Goal: Task Accomplishment & Management: Complete application form

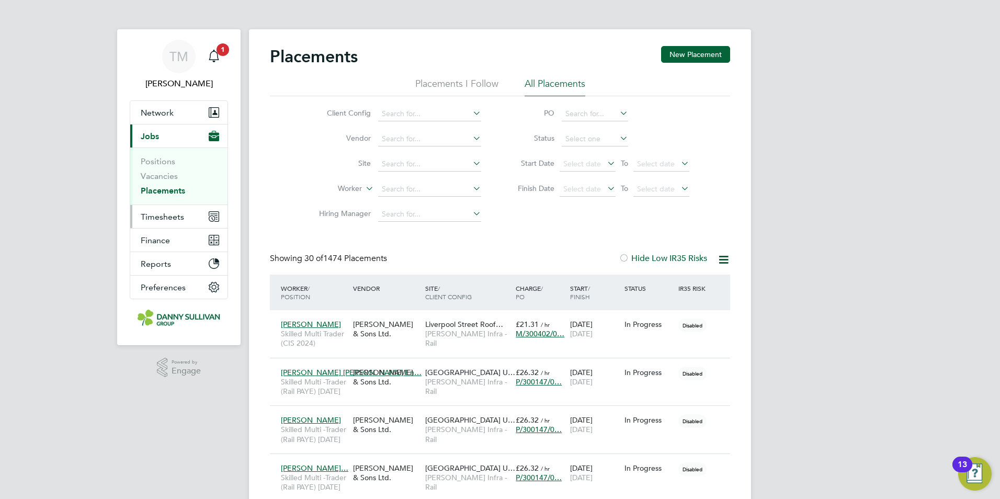
click at [175, 212] on span "Timesheets" at bounding box center [162, 217] width 43 height 10
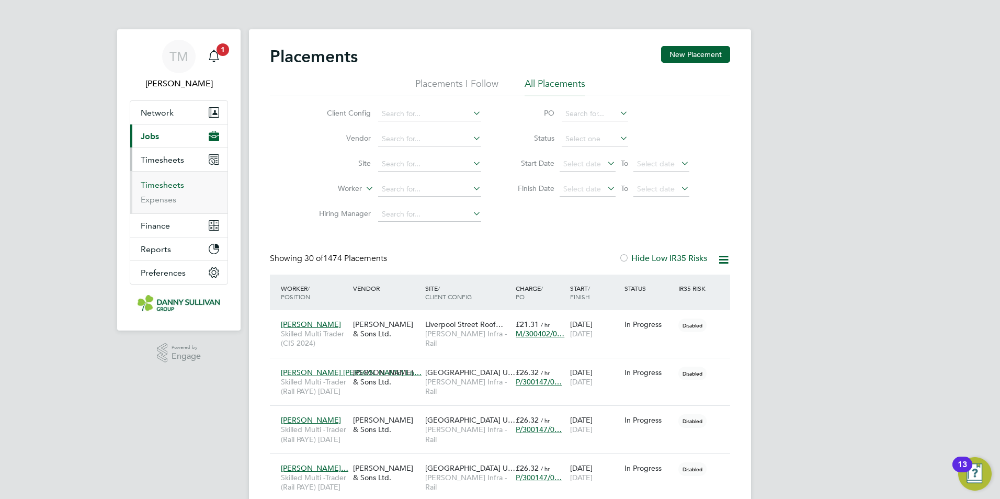
click at [168, 188] on link "Timesheets" at bounding box center [162, 185] width 43 height 10
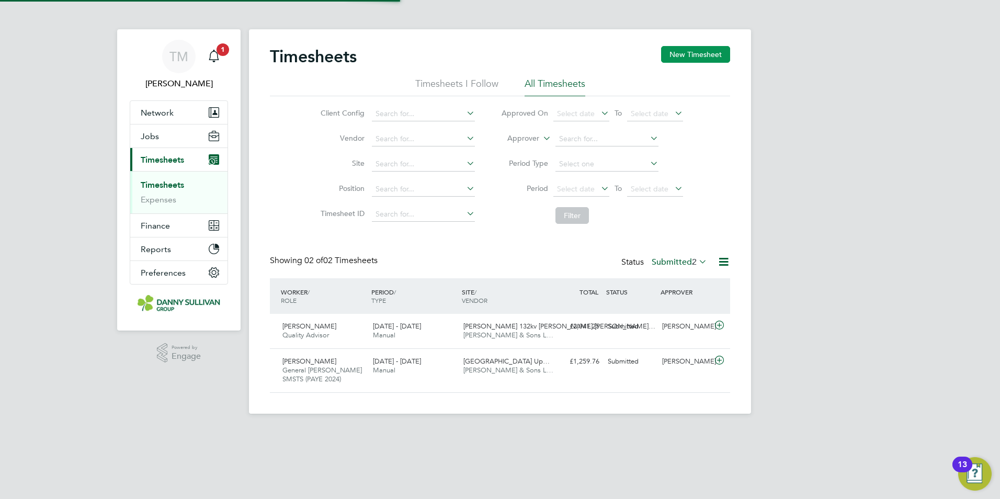
click at [681, 57] on button "New Timesheet" at bounding box center [695, 54] width 69 height 17
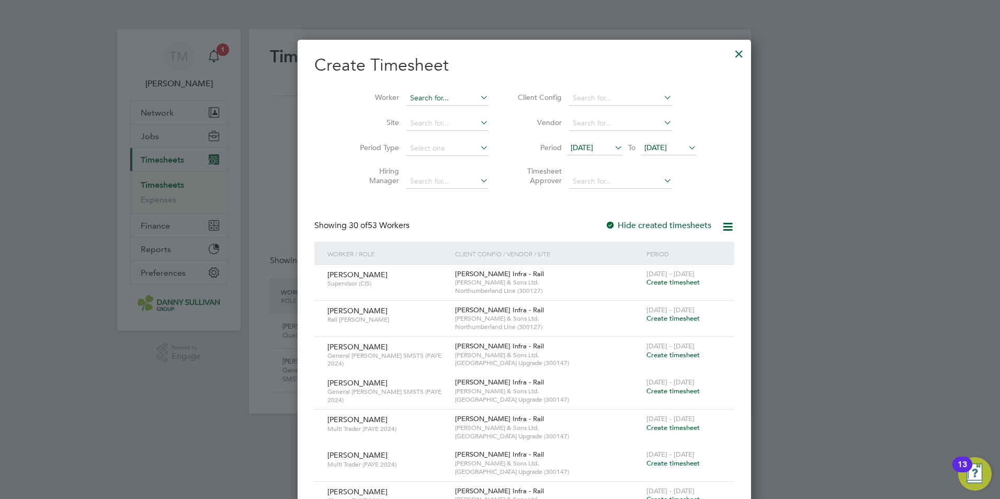
click at [451, 91] on input at bounding box center [447, 98] width 82 height 15
click at [438, 123] on li "David S teele" at bounding box center [448, 126] width 135 height 14
type input "[PERSON_NAME]"
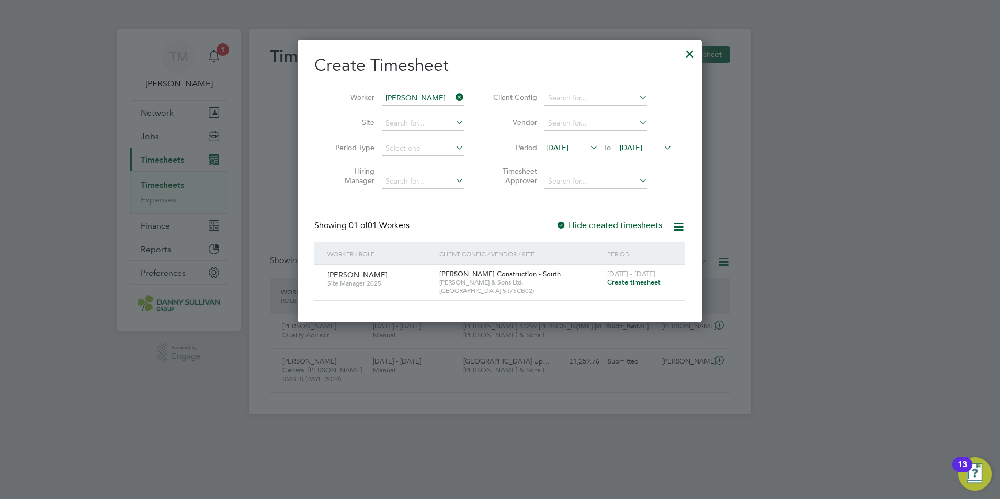
click at [639, 281] on span "Create timesheet" at bounding box center [633, 282] width 53 height 9
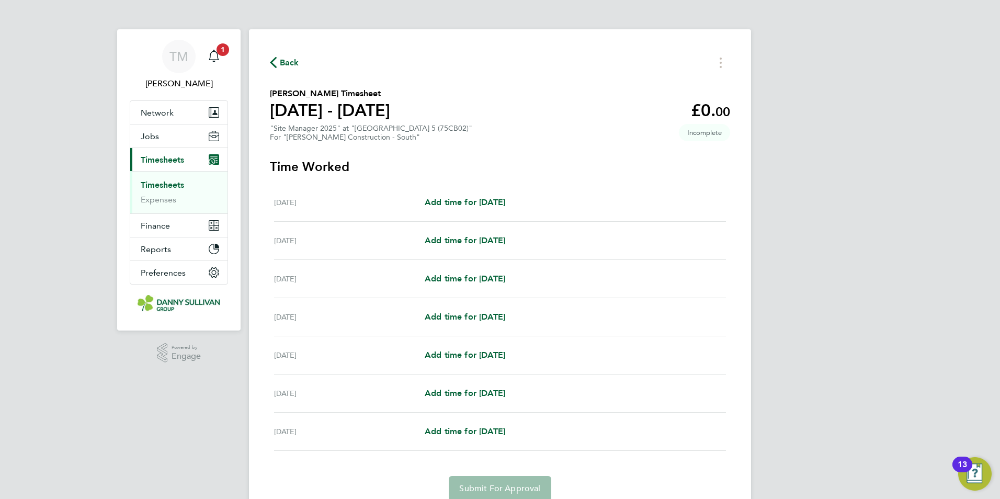
click at [488, 261] on div "Mon 18 Aug Add time for Mon 18 Aug Add time for Mon 18 Aug" at bounding box center [500, 279] width 452 height 38
click at [483, 277] on span "Add time for Mon 18 Aug" at bounding box center [465, 278] width 81 height 10
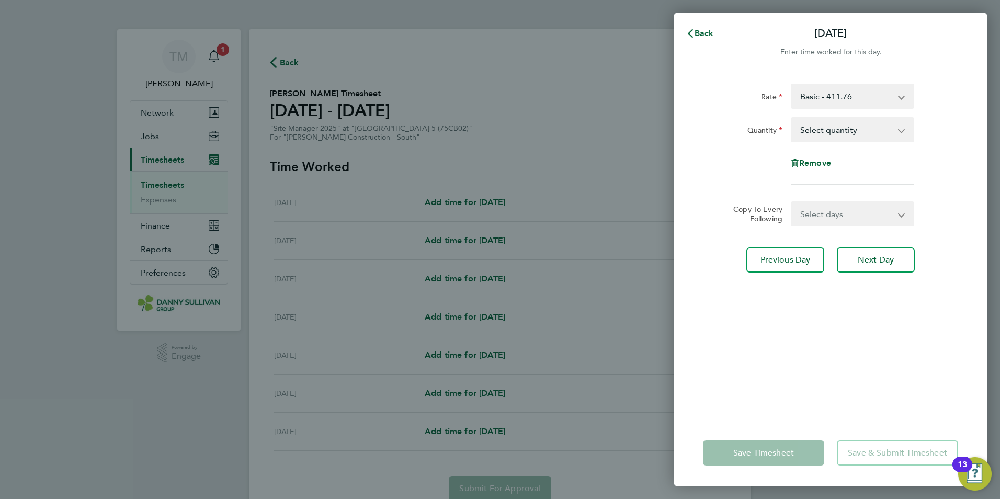
click at [808, 140] on select "Select quantity 0.5 1" at bounding box center [846, 129] width 109 height 23
select select "1"
click at [792, 118] on select "Select quantity 0.5 1" at bounding box center [846, 129] width 109 height 23
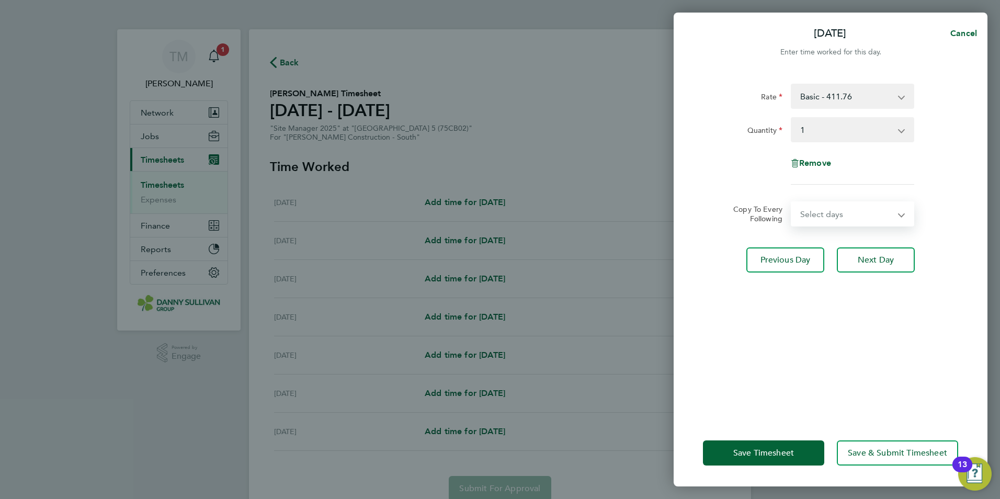
drag, startPoint x: 825, startPoint y: 215, endPoint x: 824, endPoint y: 224, distance: 8.4
click at [824, 215] on select "Select days Day Tuesday Wednesday Thursday Friday" at bounding box center [847, 213] width 110 height 23
select select "DAY"
click at [792, 202] on select "Select days Day Tuesday Wednesday Thursday Friday" at bounding box center [847, 213] width 110 height 23
select select "2025-08-22"
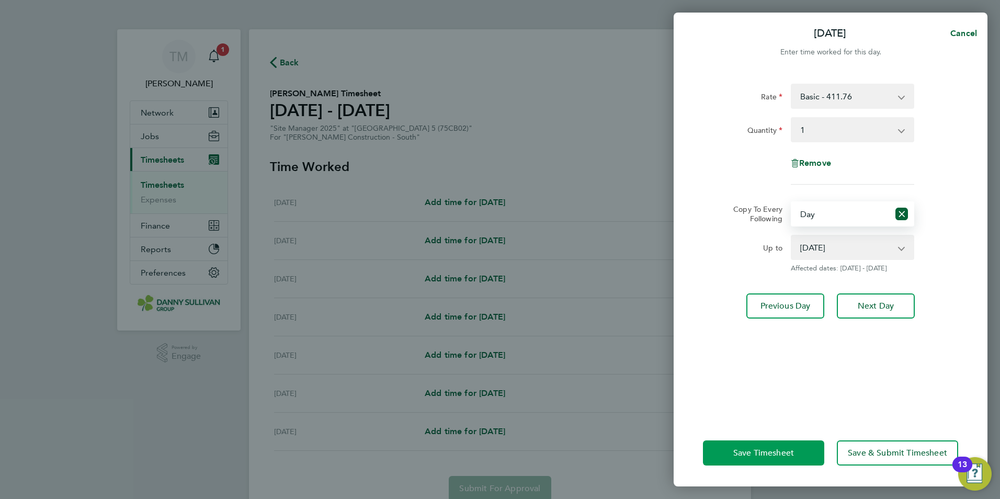
click at [721, 455] on button "Save Timesheet" at bounding box center [763, 452] width 121 height 25
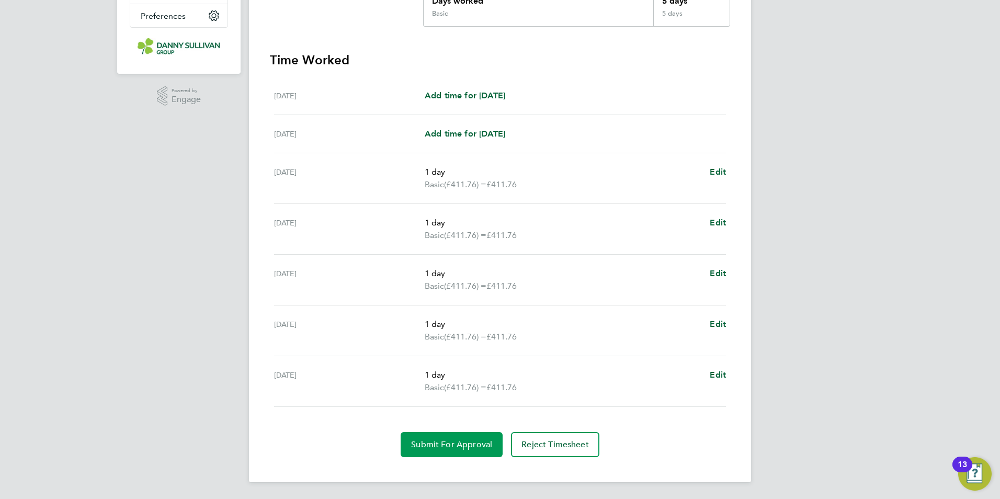
click at [439, 441] on span "Submit For Approval" at bounding box center [451, 444] width 81 height 10
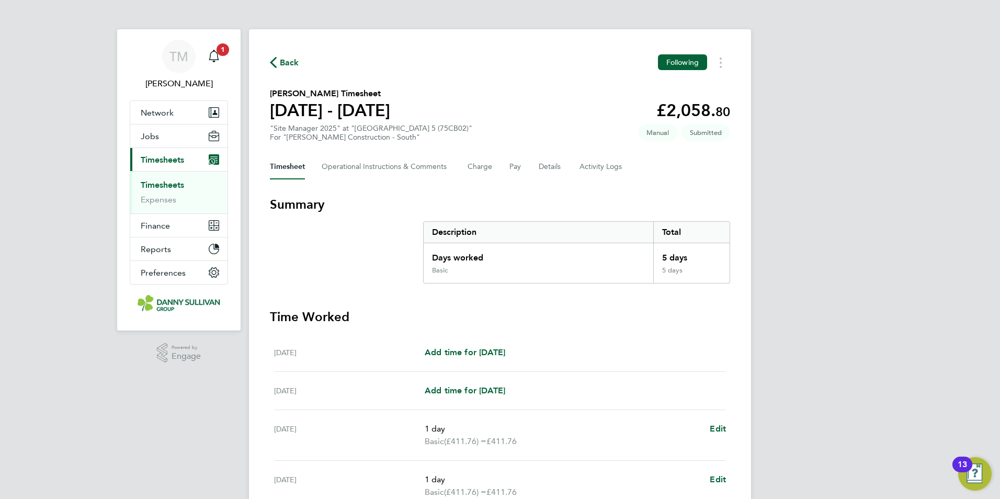
click at [168, 185] on link "Timesheets" at bounding box center [162, 185] width 43 height 10
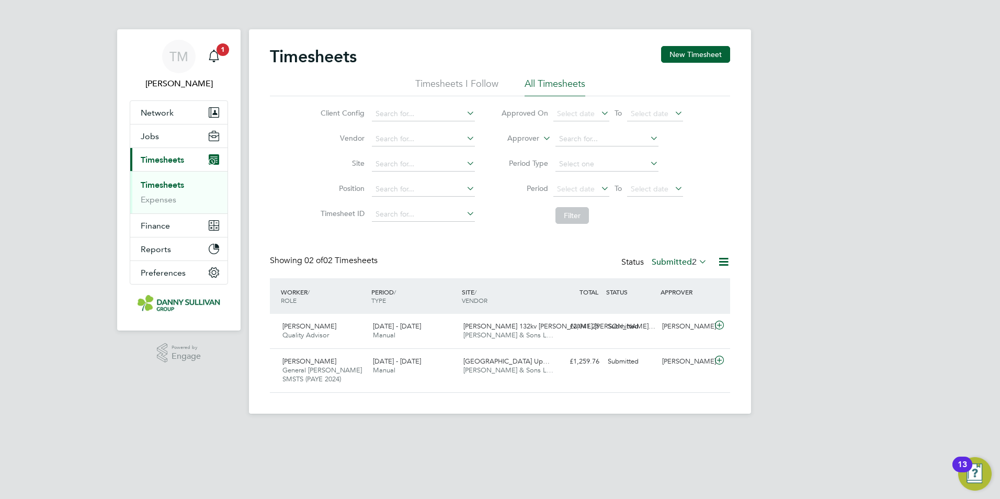
click at [176, 183] on link "Timesheets" at bounding box center [162, 185] width 43 height 10
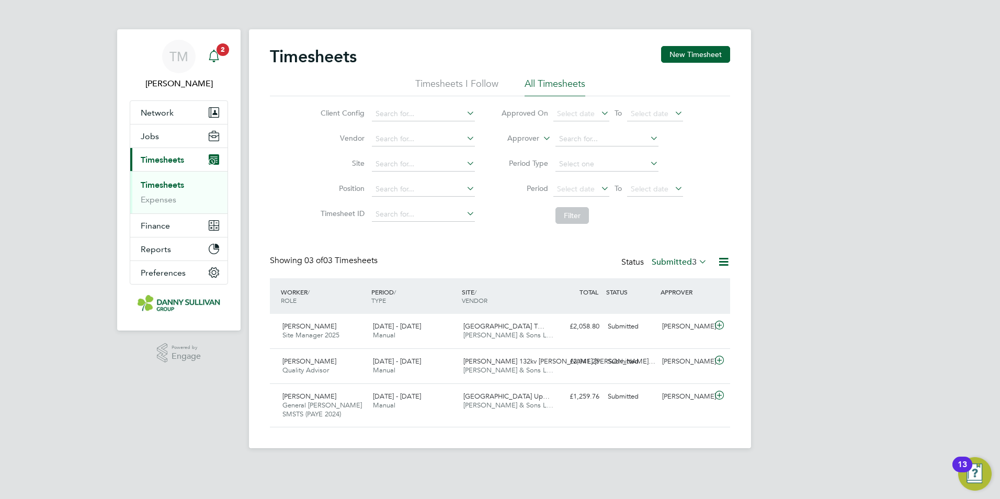
click at [221, 56] on div "Main navigation" at bounding box center [213, 56] width 21 height 21
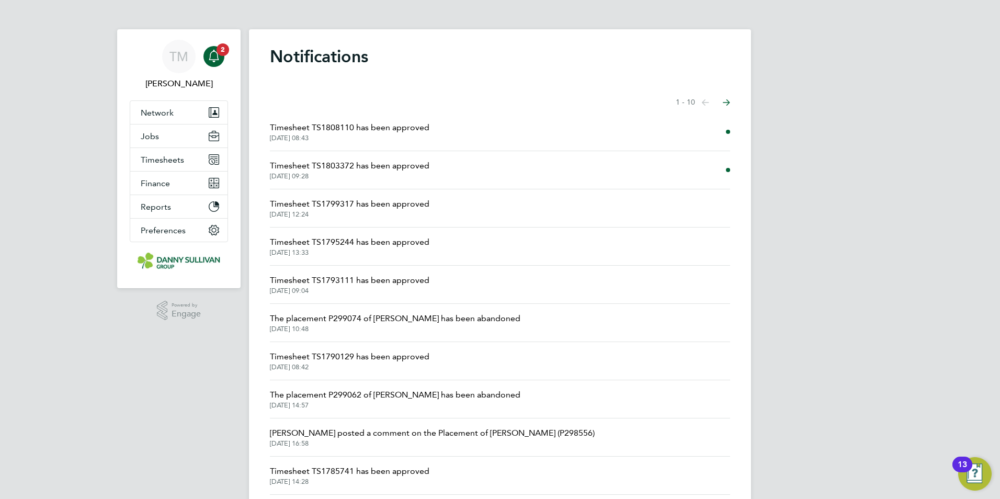
click at [330, 167] on span "Timesheet TS1803372 has been approved" at bounding box center [349, 165] width 159 height 13
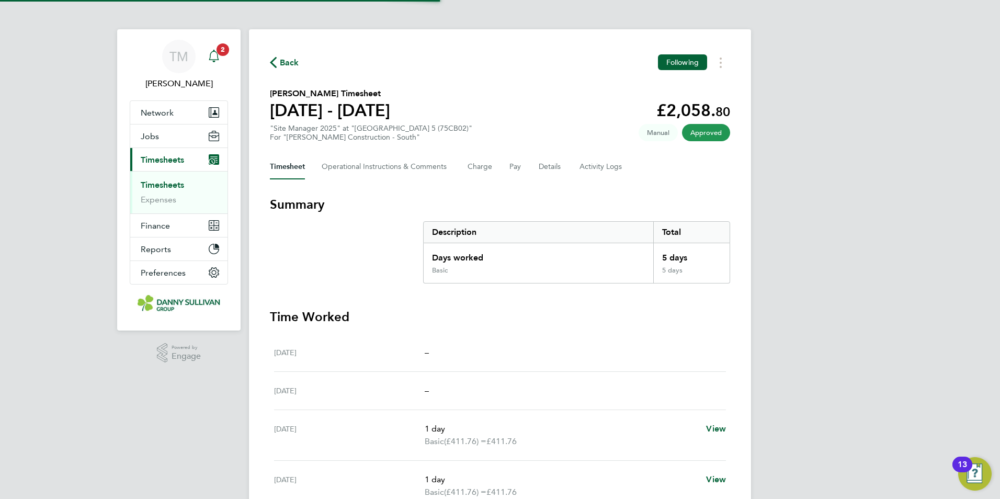
click at [212, 54] on icon "Main navigation" at bounding box center [214, 56] width 13 height 13
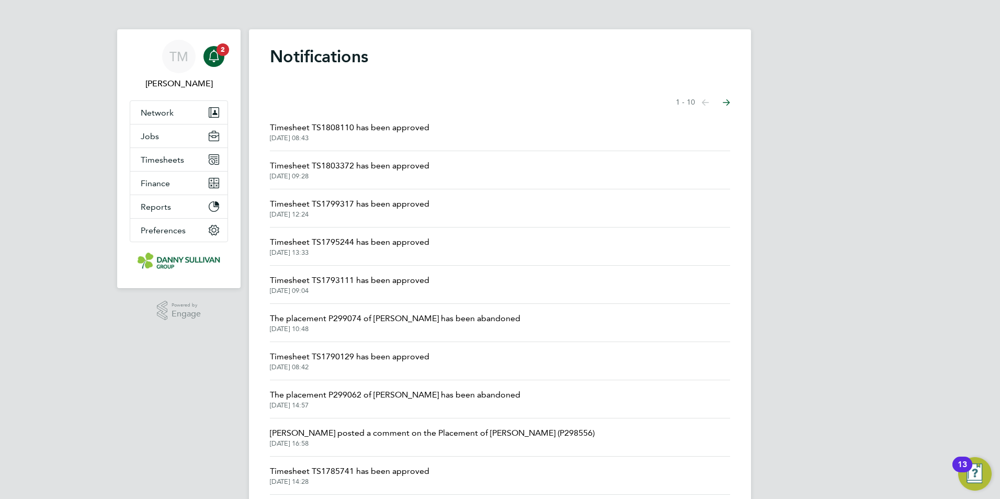
click at [311, 120] on li "Timesheet TS1808110 has been approved [DATE] 08:43" at bounding box center [500, 132] width 460 height 38
click at [315, 122] on span "Timesheet TS1808110 has been approved" at bounding box center [349, 127] width 159 height 13
